Goal: Information Seeking & Learning: Check status

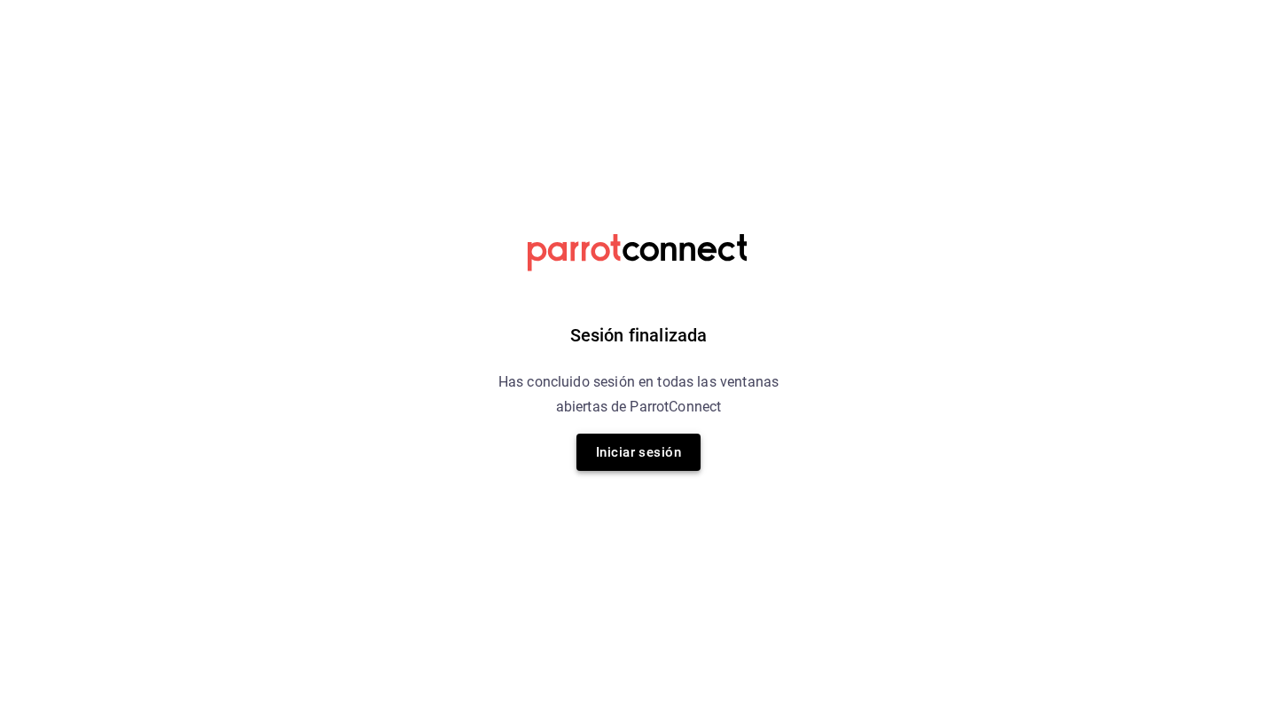
click at [667, 448] on button "Iniciar sesión" at bounding box center [638, 451] width 124 height 37
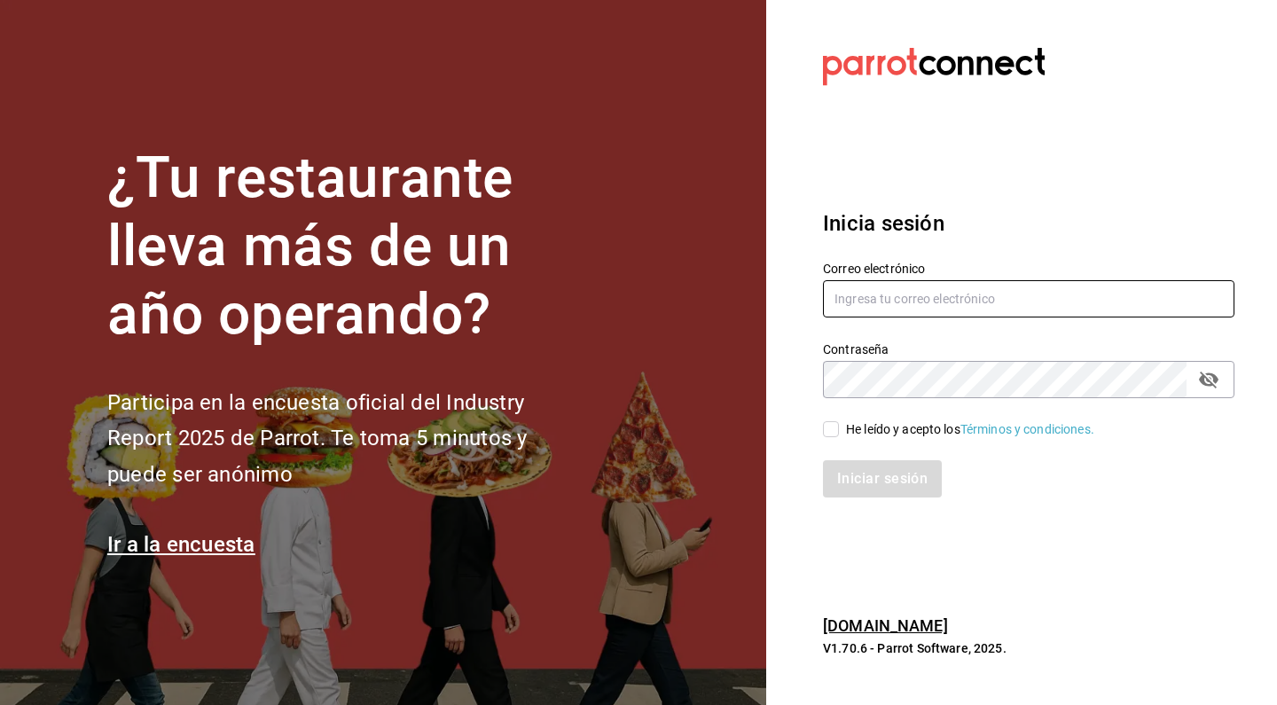
click at [882, 311] on input "text" at bounding box center [1028, 298] width 411 height 37
type input "[EMAIL_ADDRESS][DOMAIN_NAME]"
click at [833, 428] on input "He leído y acepto los Términos y condiciones." at bounding box center [831, 429] width 16 height 16
checkbox input "true"
click at [840, 474] on button "Iniciar sesión" at bounding box center [883, 478] width 121 height 37
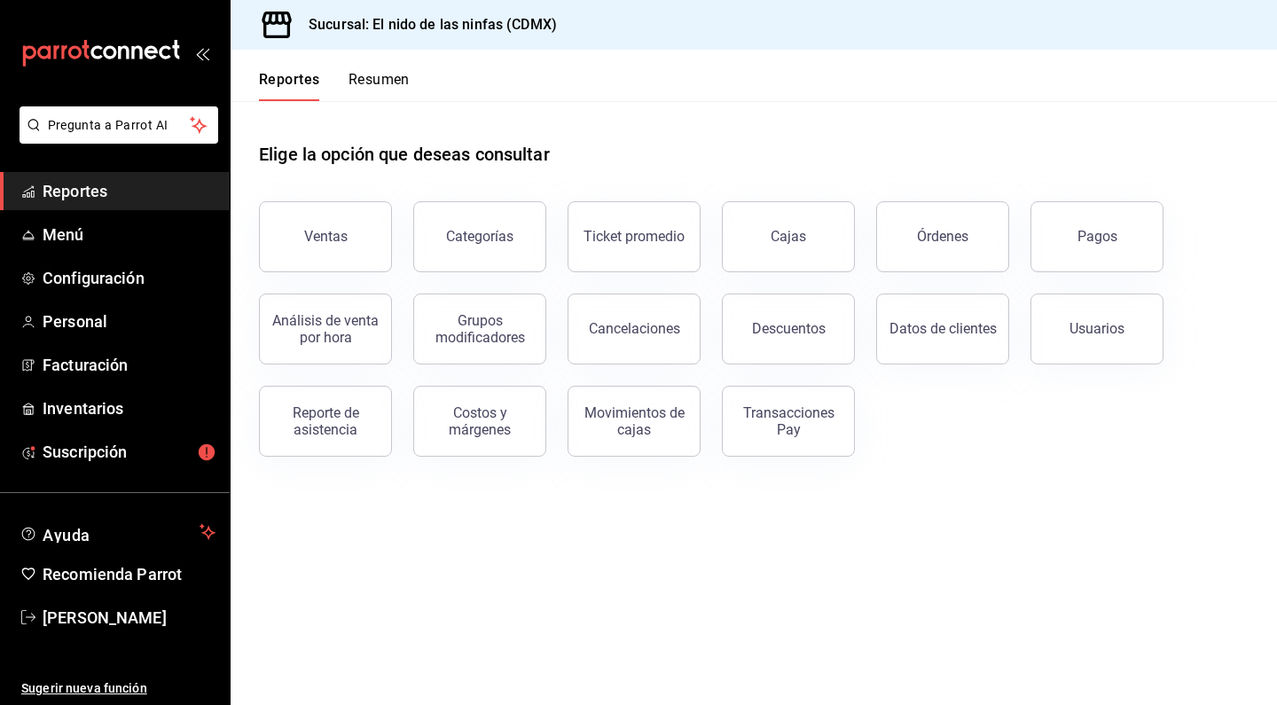
click at [93, 177] on link "Reportes" at bounding box center [115, 191] width 230 height 38
click at [90, 186] on span "Reportes" at bounding box center [129, 191] width 173 height 24
click at [111, 191] on span "Reportes" at bounding box center [129, 191] width 173 height 24
click at [288, 216] on button "Ventas" at bounding box center [325, 236] width 133 height 71
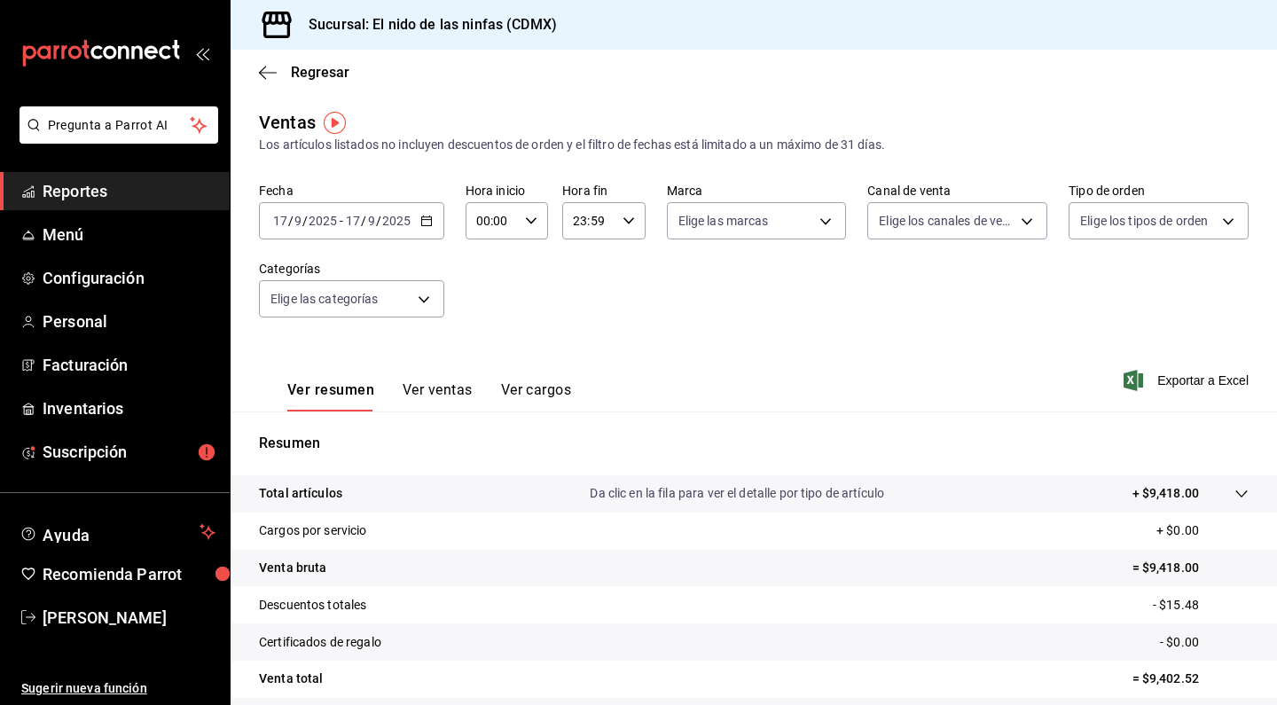
click at [90, 186] on span "Reportes" at bounding box center [129, 191] width 173 height 24
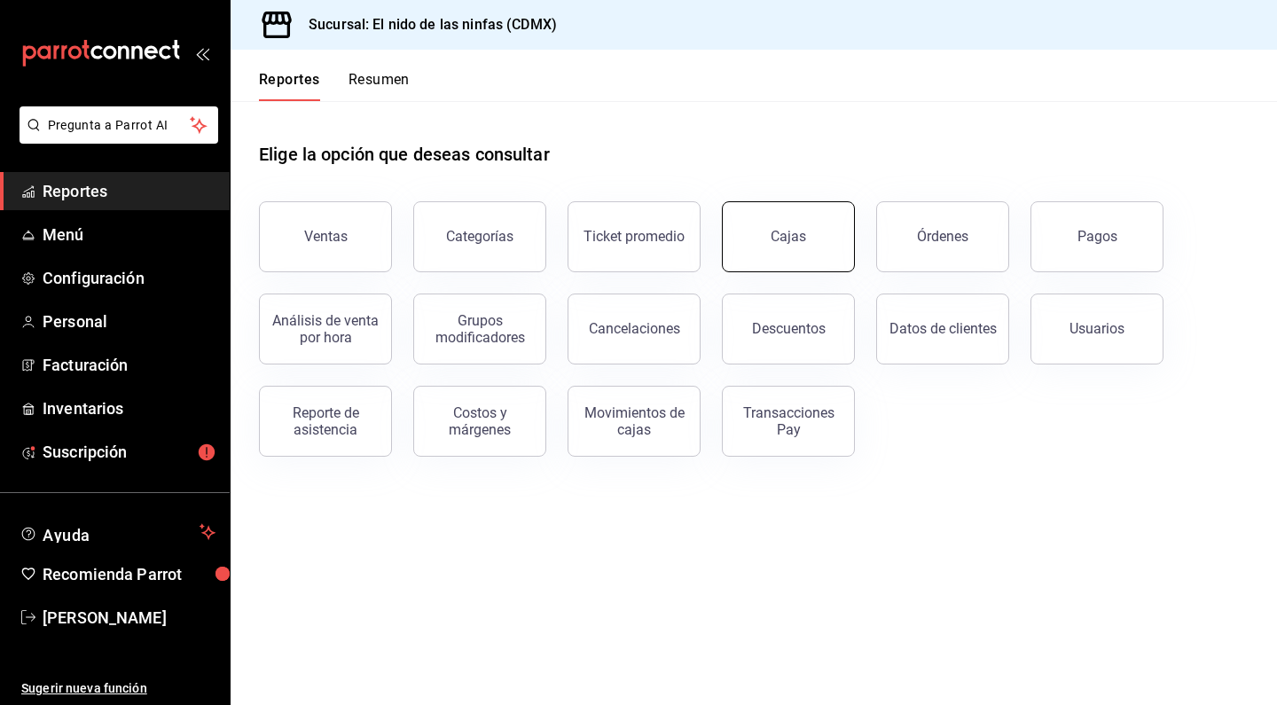
click at [777, 223] on link "Cajas" at bounding box center [788, 236] width 133 height 71
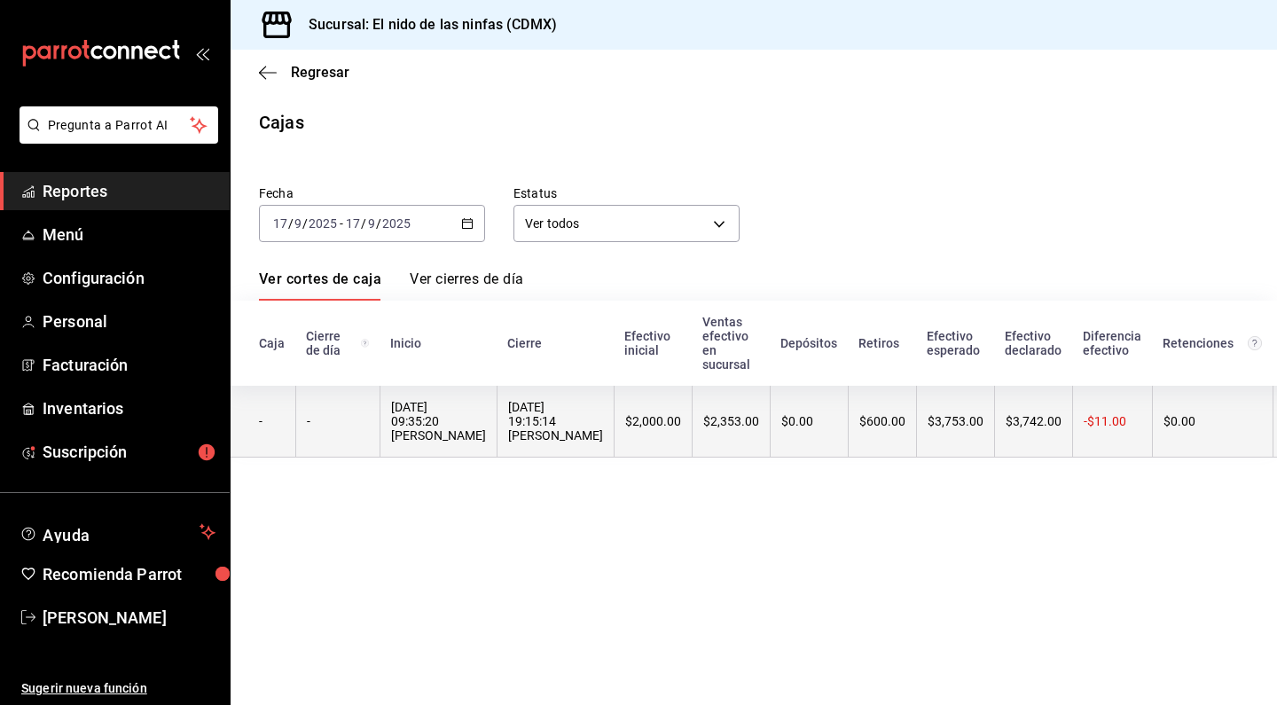
click at [847, 441] on th "$600.00" at bounding box center [881, 422] width 68 height 72
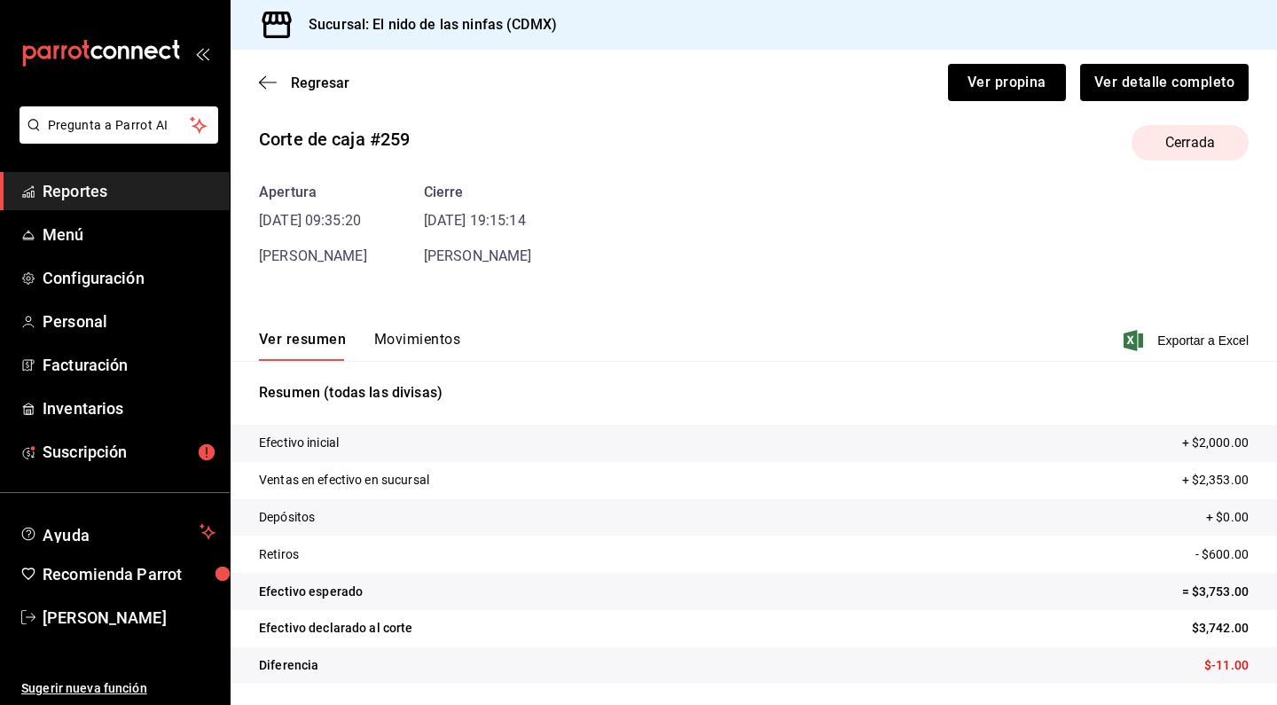
scroll to position [19, 0]
click at [410, 332] on button "Movimientos" at bounding box center [417, 346] width 86 height 30
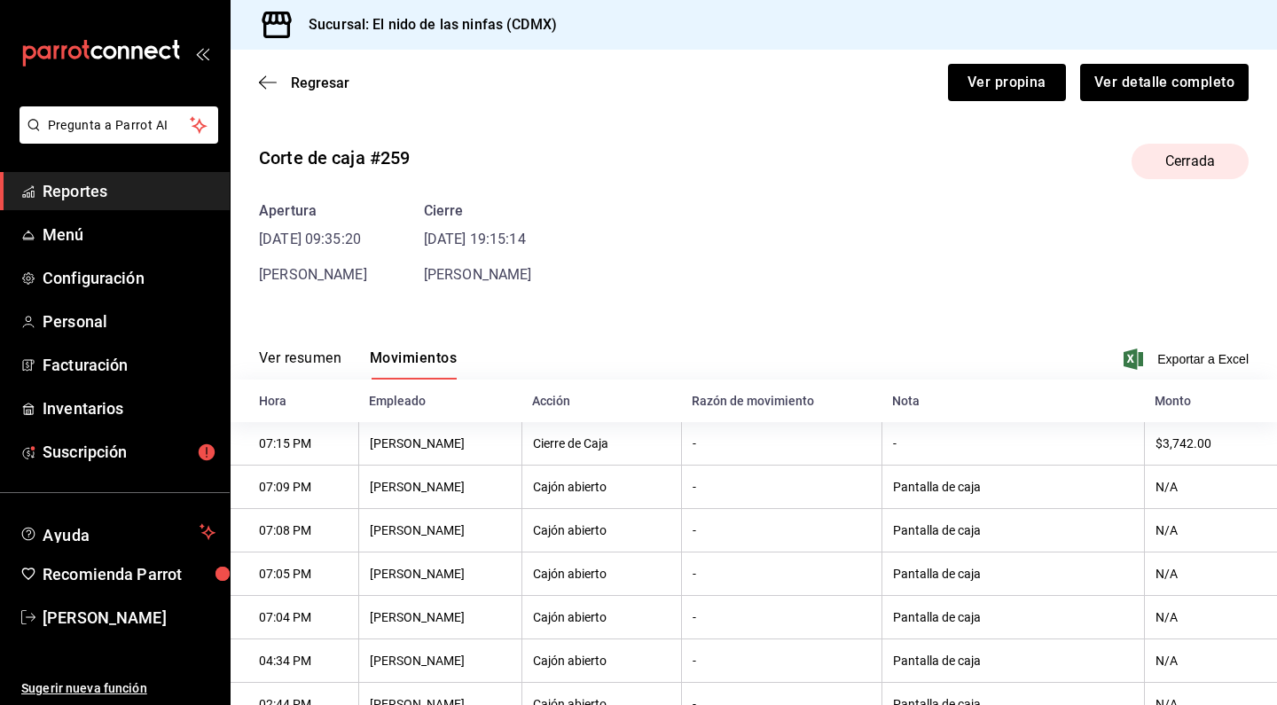
scroll to position [0, 0]
click at [78, 181] on span "Reportes" at bounding box center [129, 191] width 173 height 24
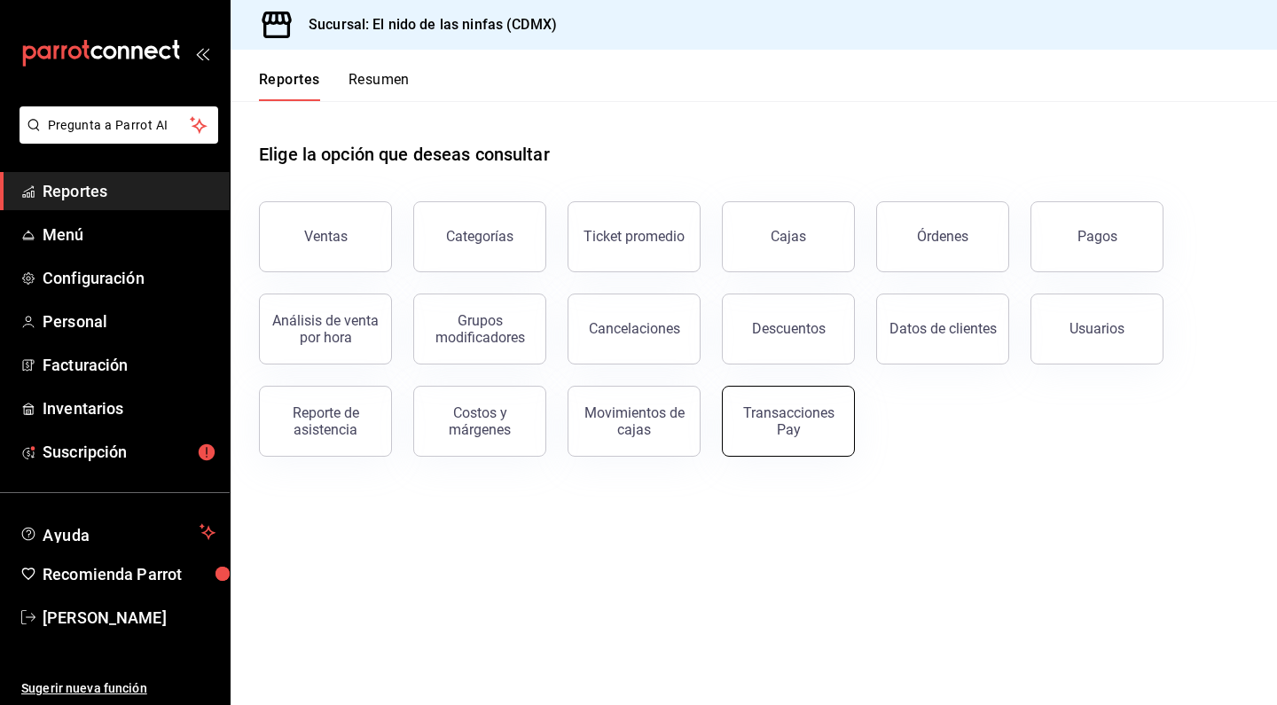
click at [789, 387] on div "Transacciones Pay" at bounding box center [777, 410] width 154 height 92
click at [784, 411] on div "Transacciones Pay" at bounding box center [788, 421] width 110 height 34
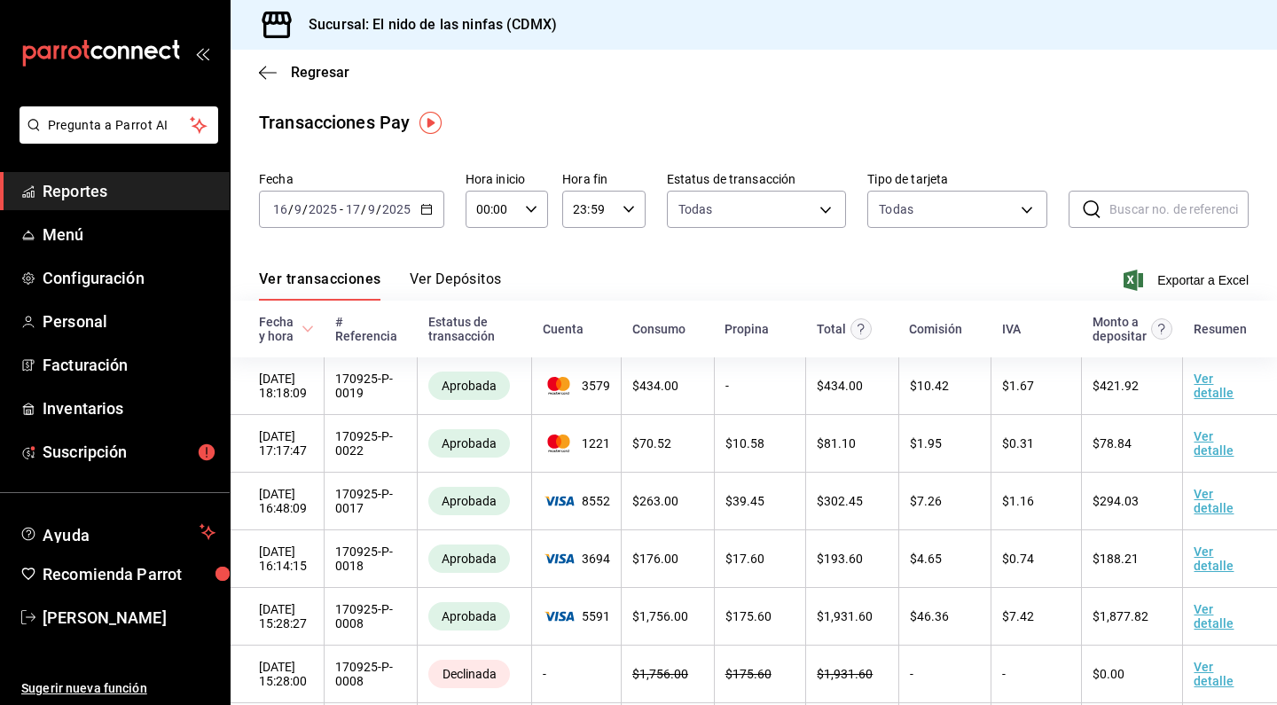
click at [88, 190] on span "Reportes" at bounding box center [129, 191] width 173 height 24
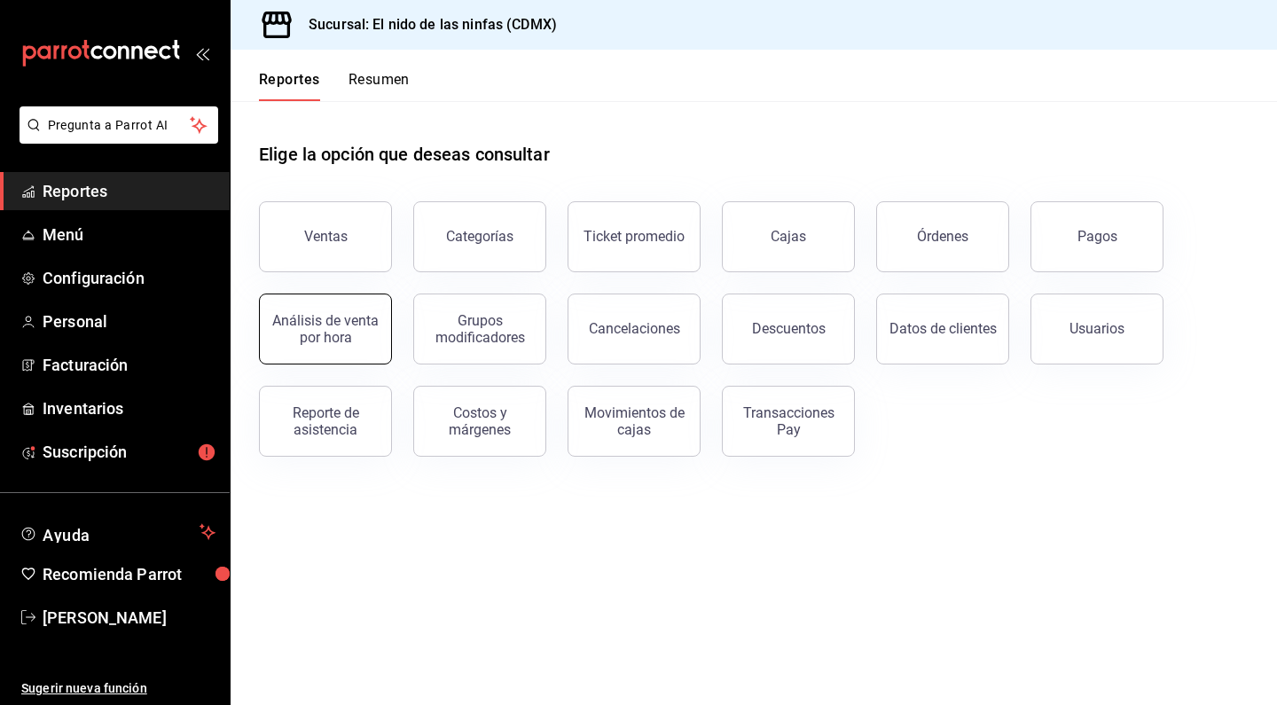
click at [335, 338] on div "Análisis de venta por hora" at bounding box center [325, 329] width 110 height 34
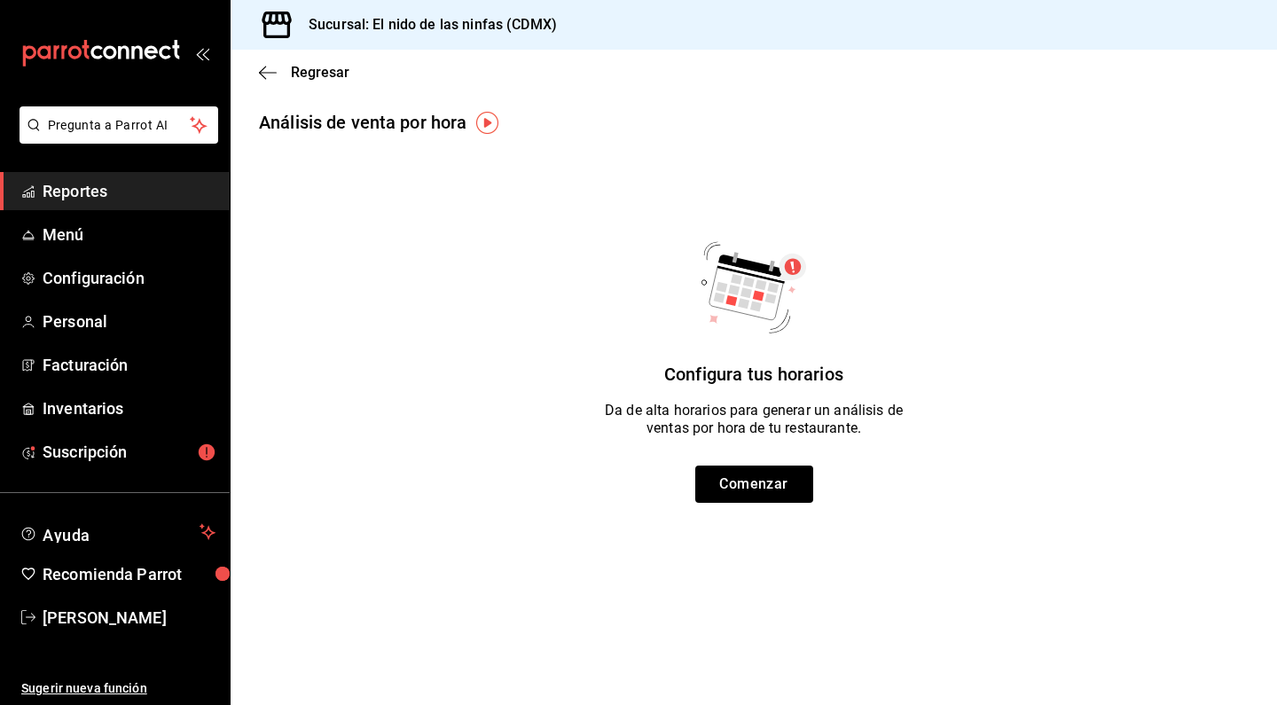
click at [68, 199] on span "Reportes" at bounding box center [129, 191] width 173 height 24
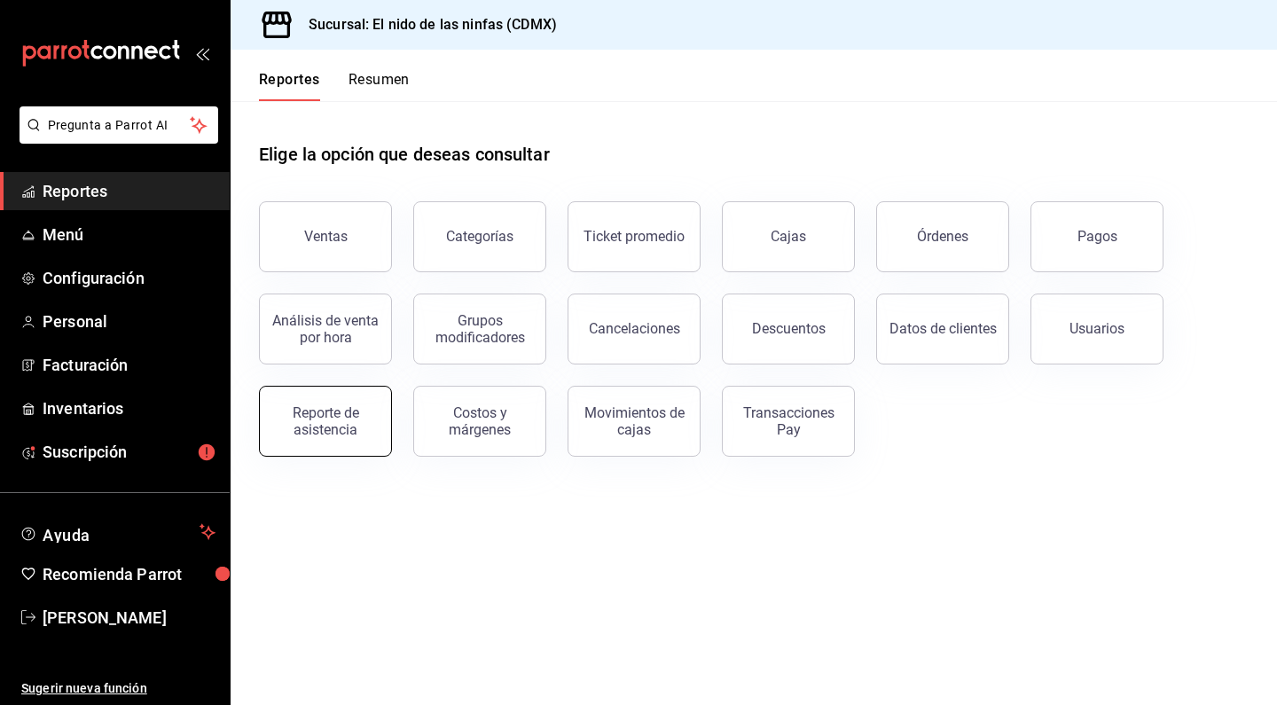
click at [325, 418] on div "Reporte de asistencia" at bounding box center [325, 421] width 110 height 34
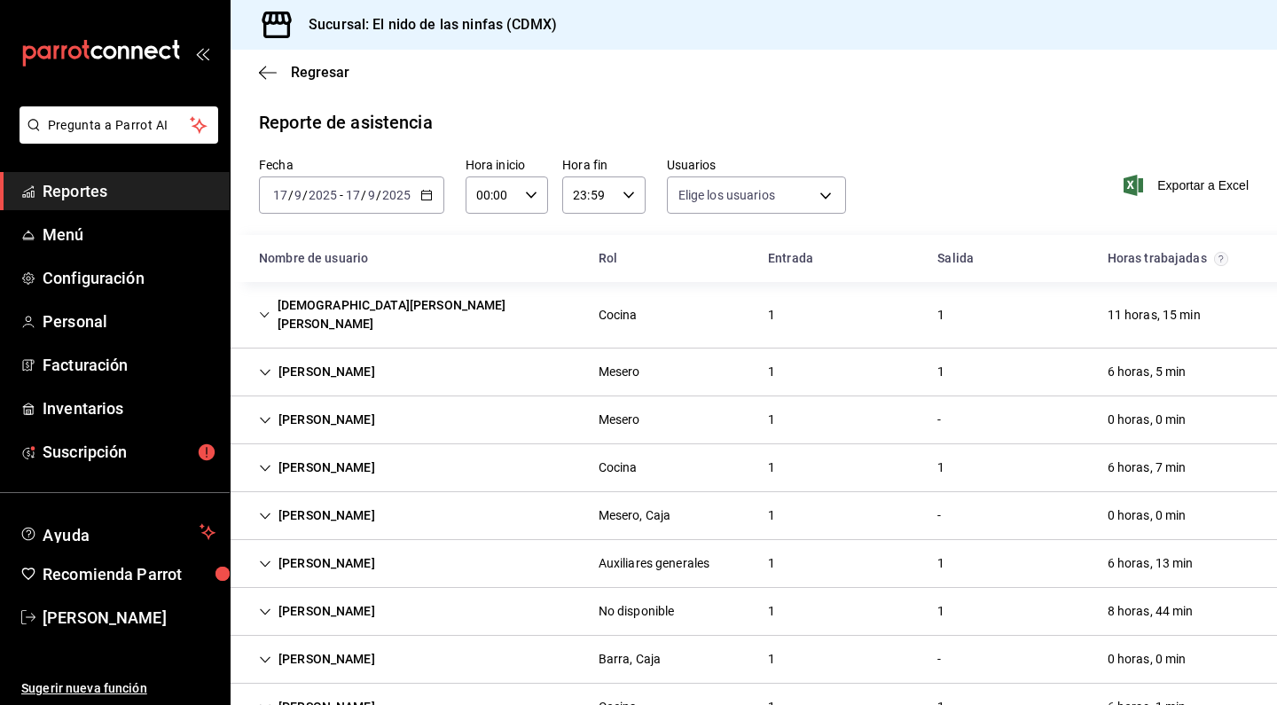
type input "f173dc28-cd37-4426-b6e2-67a35de93594,641c53eb-4821-441b-8201-a053f8237036,13bce…"
click at [269, 315] on div "Jesus Irvin Vilchis Rodriguez" at bounding box center [415, 314] width 340 height 51
